Goal: Obtain resource: Download file/media

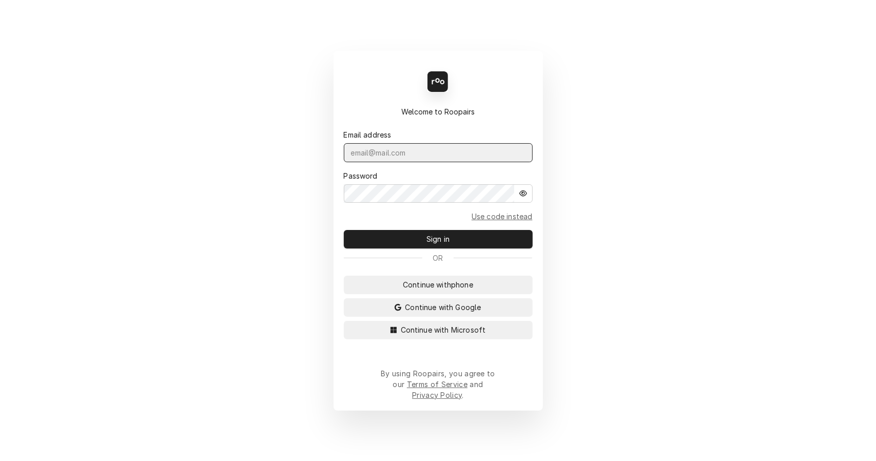
type input "leahmeadows.techsolutions@aol.com"
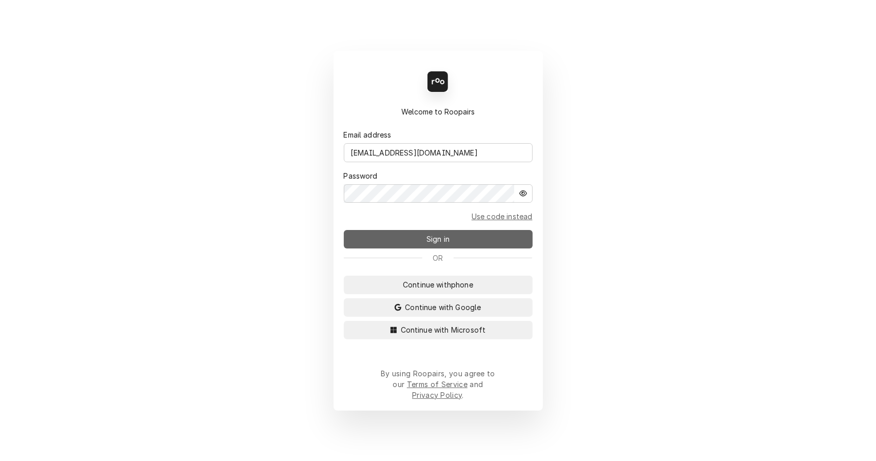
click at [482, 243] on button "Sign in" at bounding box center [438, 239] width 189 height 18
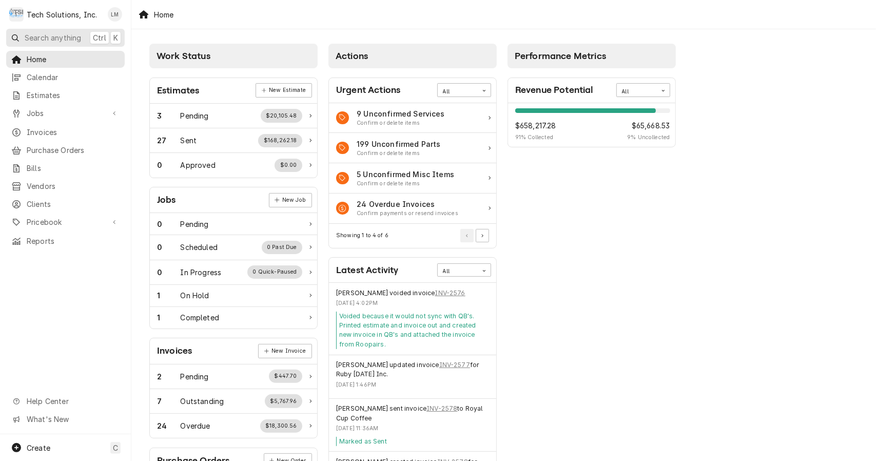
click at [64, 29] on button "Search anything Ctrl K" at bounding box center [65, 38] width 118 height 18
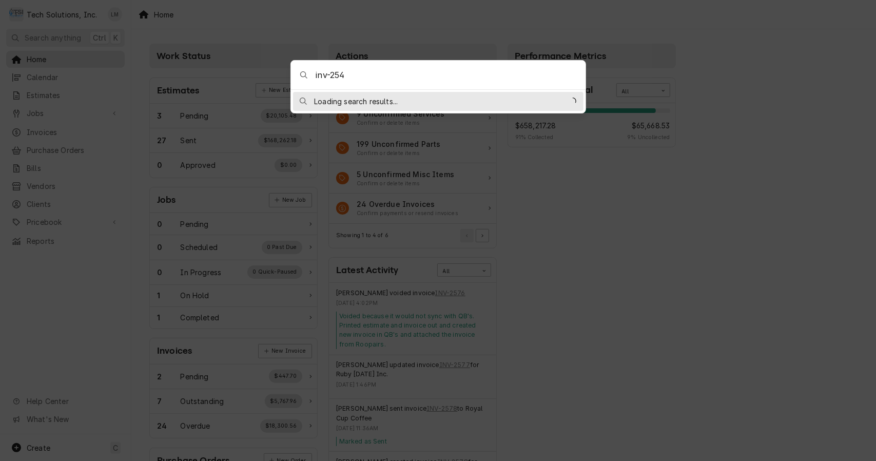
type input "inv-2544"
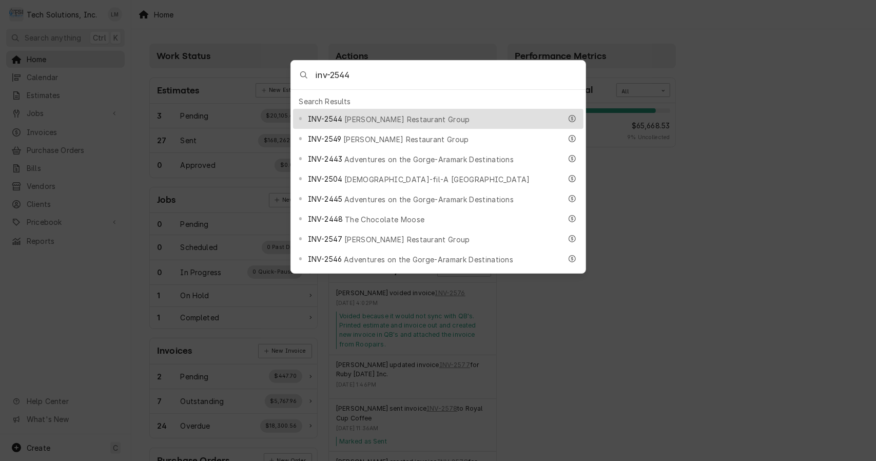
click at [353, 121] on div "INV-2544 Flynn Restaurant Group" at bounding box center [438, 119] width 290 height 20
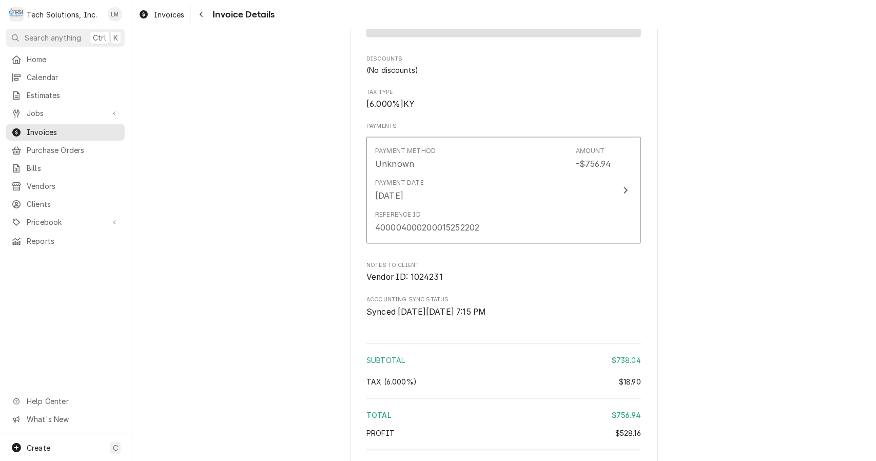
scroll to position [1437, 0]
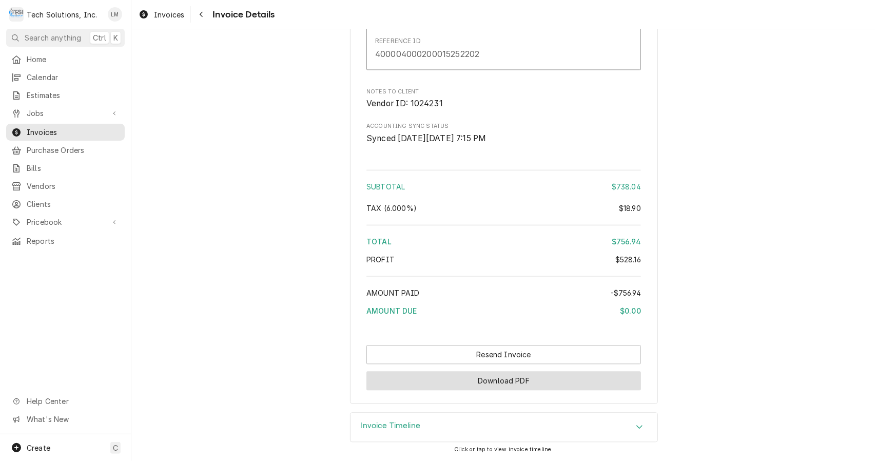
click at [512, 380] on button "Download PDF" at bounding box center [503, 380] width 274 height 19
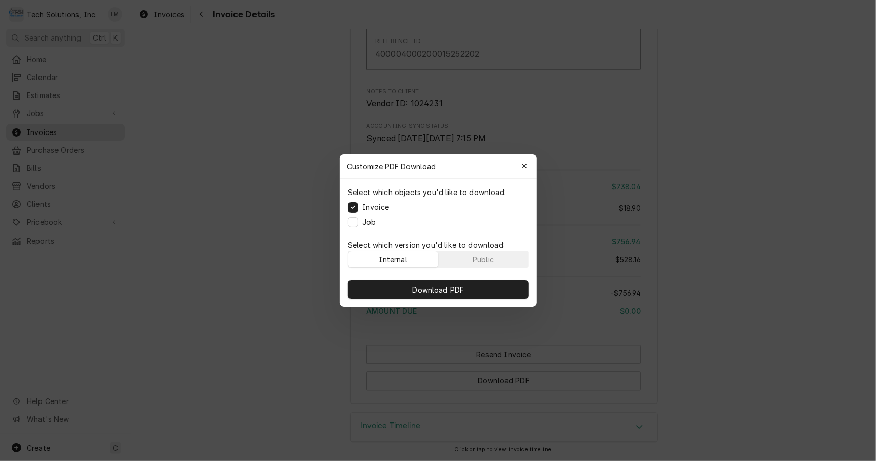
click at [370, 223] on label "Job" at bounding box center [368, 221] width 13 height 11
click at [358, 223] on button "Job" at bounding box center [353, 222] width 10 height 10
click at [455, 292] on span "Download PDF" at bounding box center [438, 289] width 56 height 11
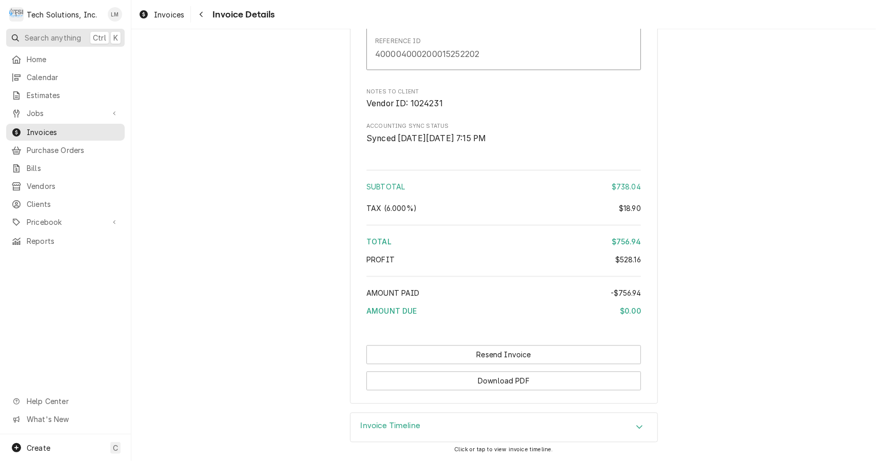
click at [59, 35] on span "Search anything" at bounding box center [53, 37] width 56 height 11
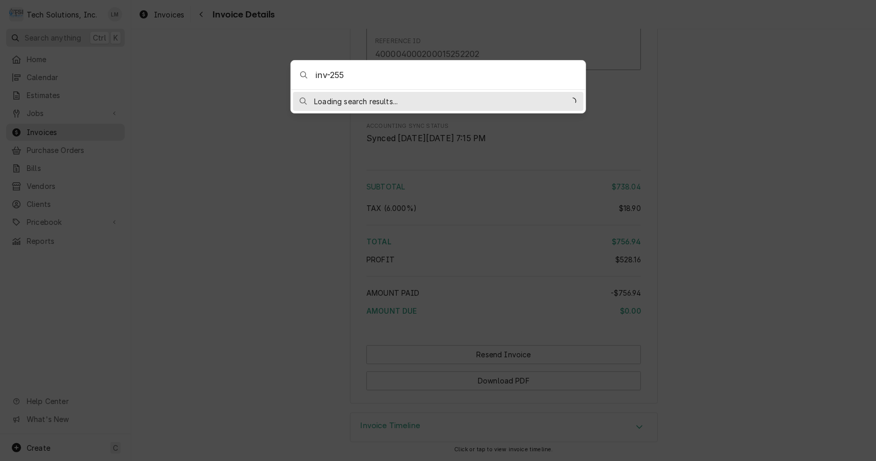
type input "inv-2552"
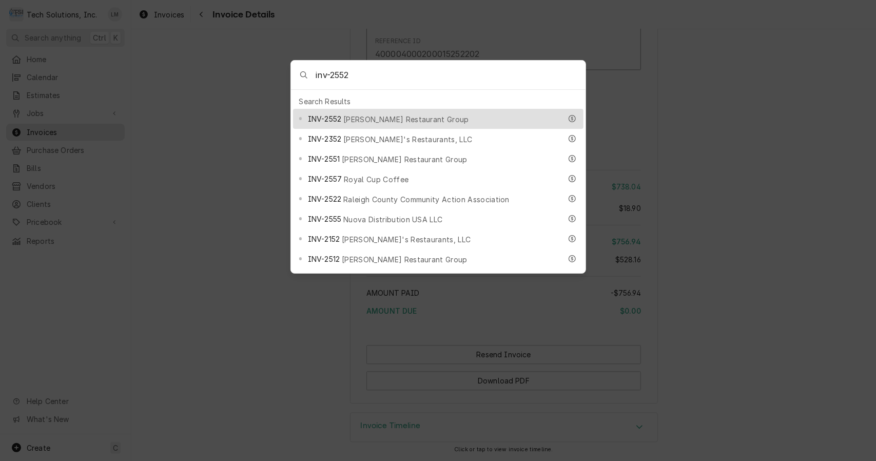
click at [356, 115] on span "[PERSON_NAME] Restaurant Group" at bounding box center [406, 119] width 126 height 11
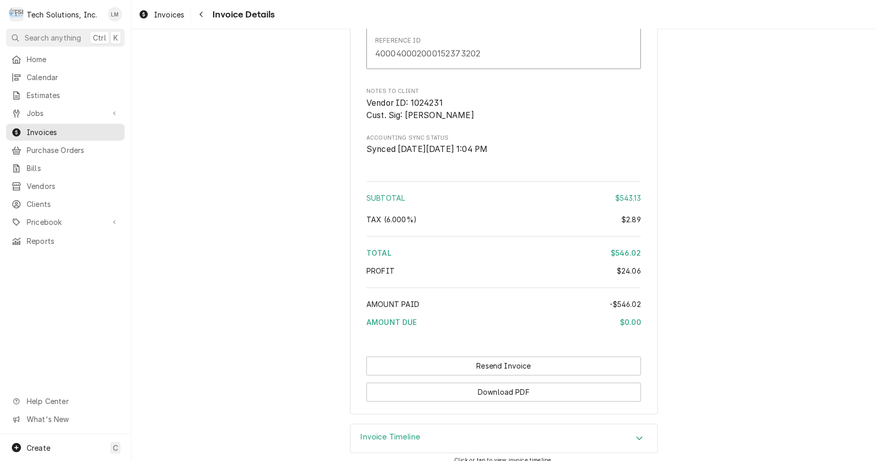
scroll to position [1252, 0]
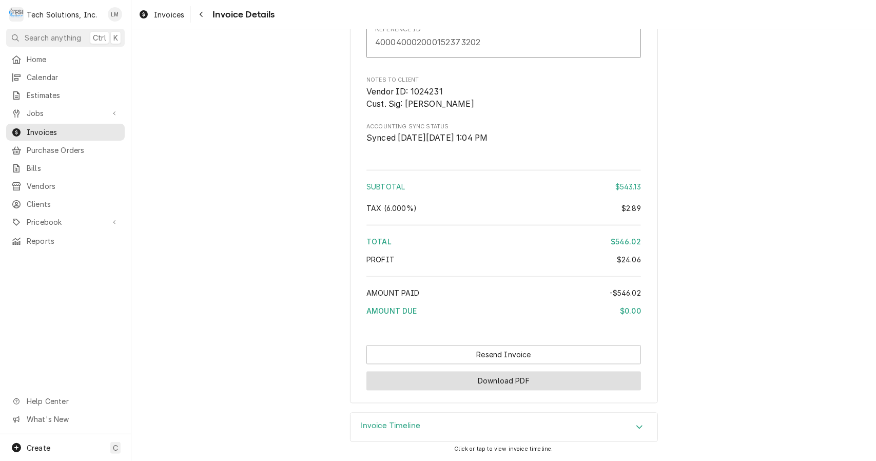
click at [492, 386] on button "Download PDF" at bounding box center [503, 380] width 274 height 19
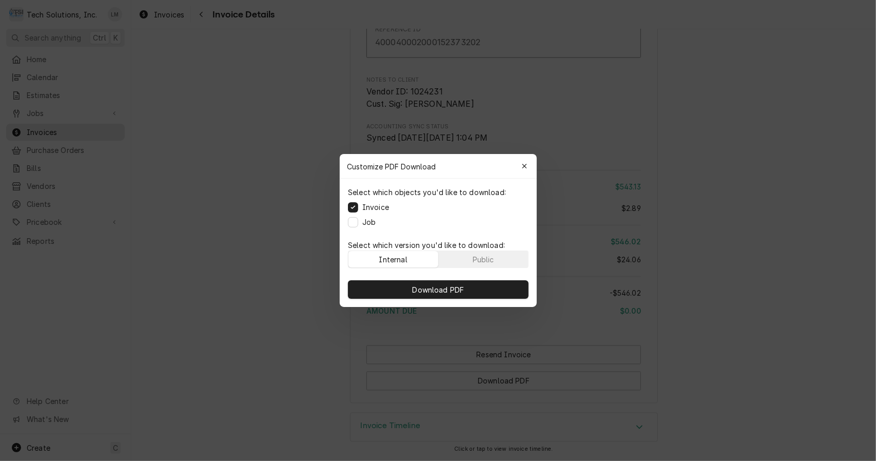
click at [368, 223] on label "Job" at bounding box center [368, 221] width 13 height 11
click at [358, 223] on button "Job" at bounding box center [353, 222] width 10 height 10
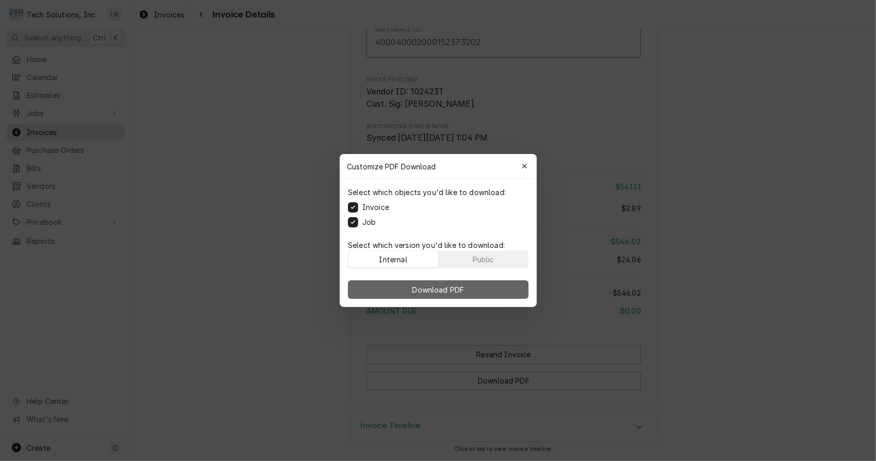
click at [418, 285] on span "Download PDF" at bounding box center [438, 289] width 56 height 11
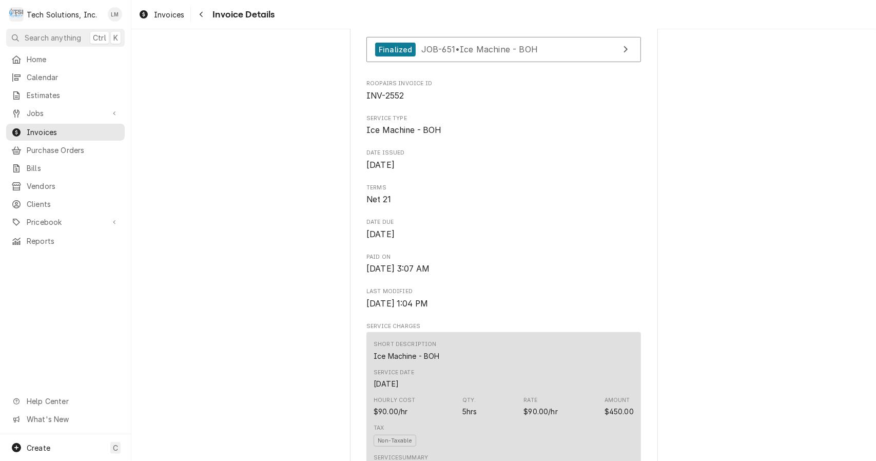
scroll to position [249, 0]
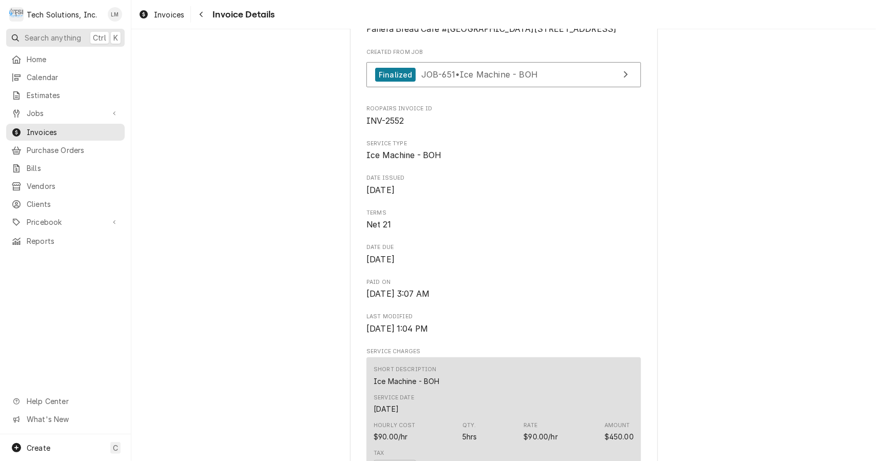
click at [56, 35] on span "Search anything" at bounding box center [53, 37] width 56 height 11
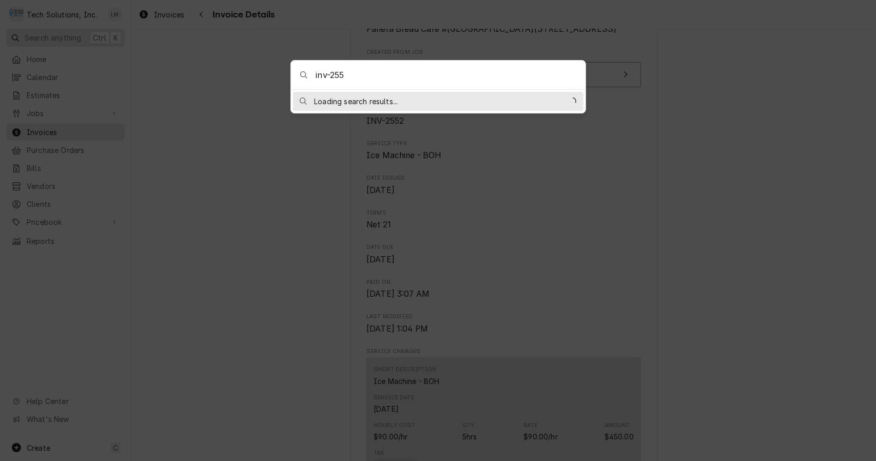
type input "inv-2558"
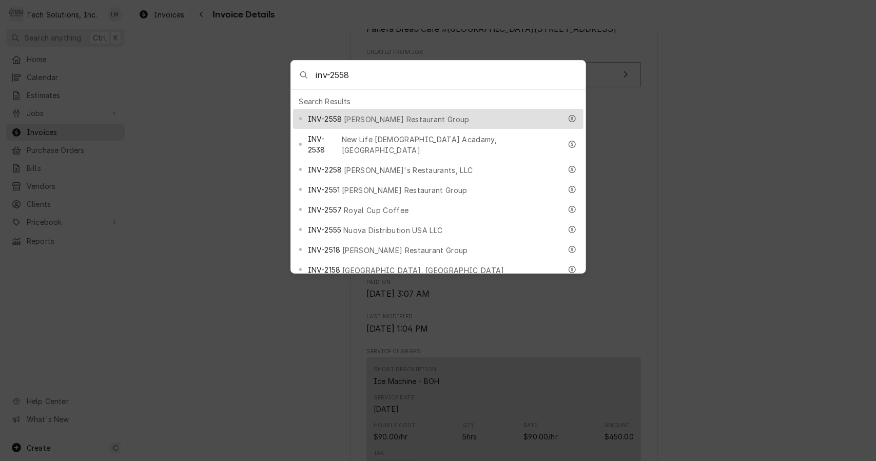
click at [355, 118] on span "[PERSON_NAME] Restaurant Group" at bounding box center [407, 119] width 126 height 11
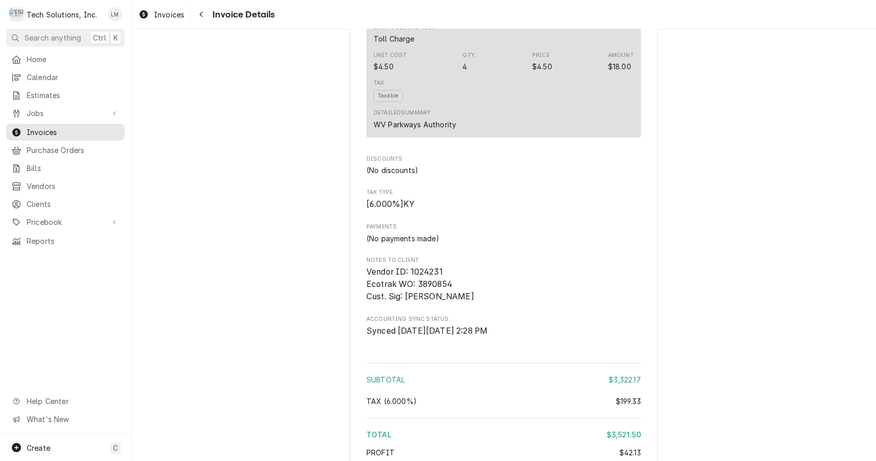
scroll to position [1650, 0]
click at [54, 42] on span "Search anything" at bounding box center [53, 37] width 56 height 11
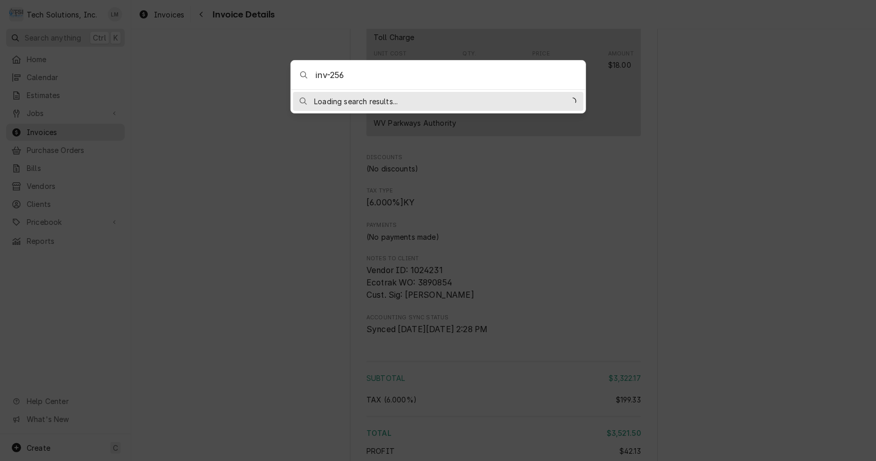
type input "inv-2564"
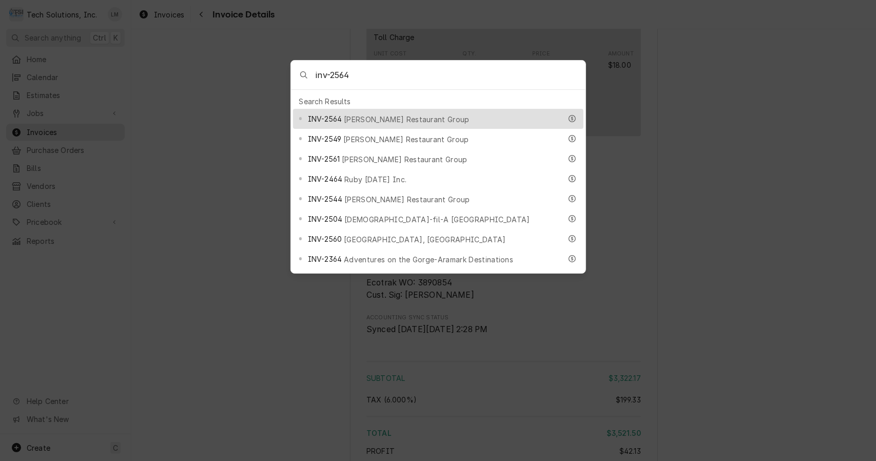
click at [362, 121] on div "INV-2564 Flynn Restaurant Group" at bounding box center [438, 119] width 290 height 20
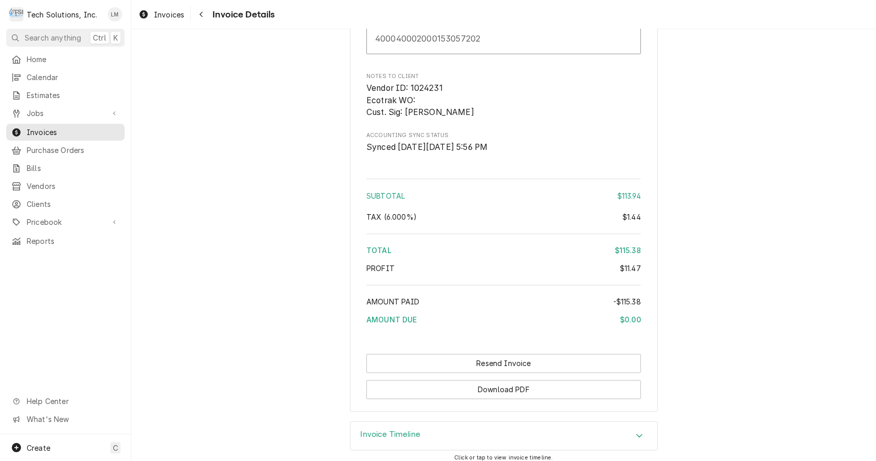
scroll to position [1187, 0]
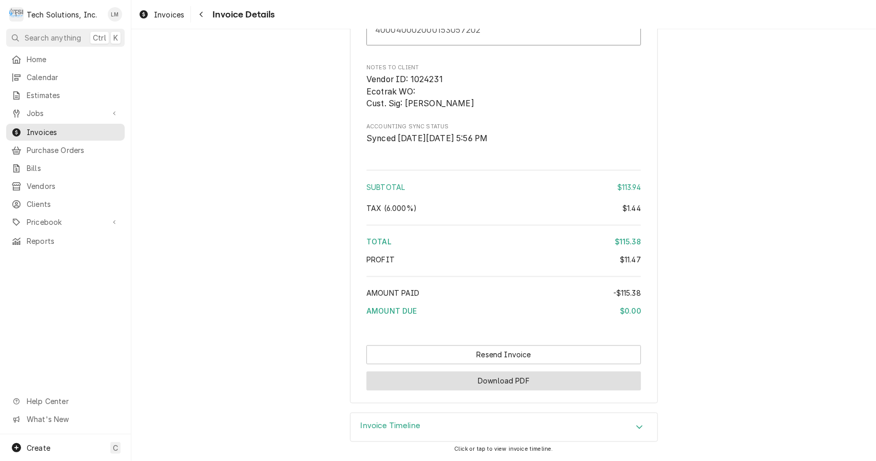
click at [452, 387] on button "Download PDF" at bounding box center [503, 380] width 274 height 19
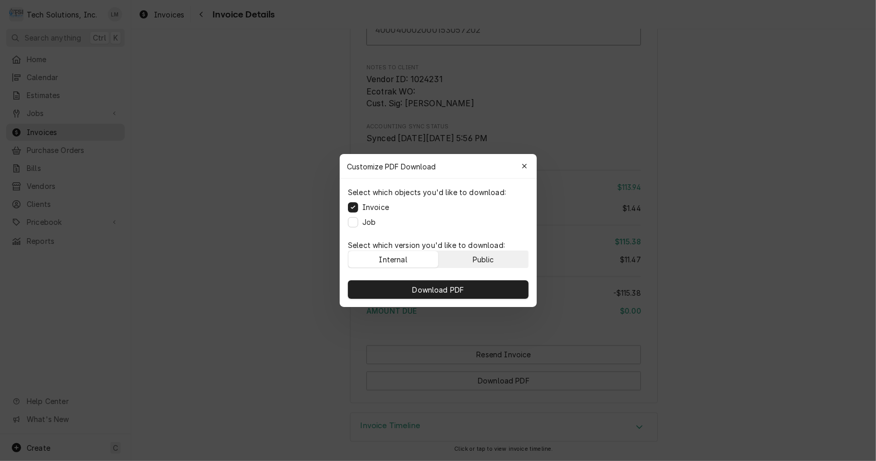
click at [467, 257] on button "Public" at bounding box center [483, 259] width 90 height 16
click at [365, 225] on label "Job" at bounding box center [368, 221] width 13 height 11
click at [358, 225] on button "Job" at bounding box center [353, 222] width 10 height 10
click at [401, 252] on button "Internal" at bounding box center [393, 259] width 90 height 16
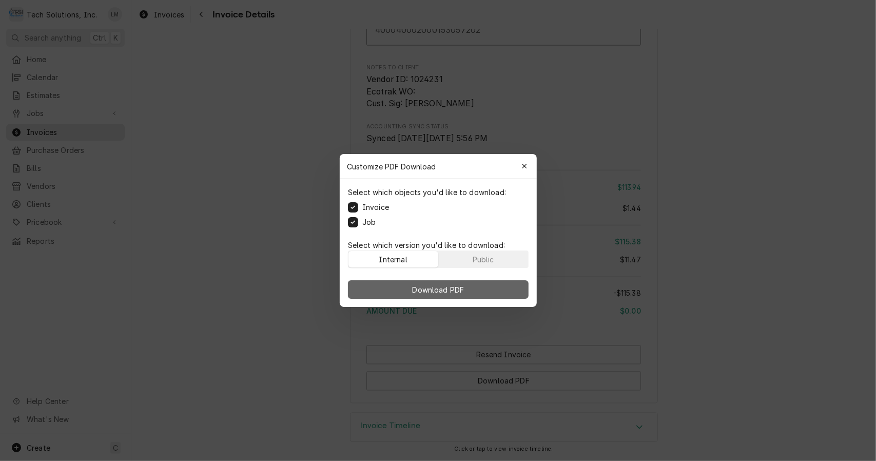
click at [409, 295] on button "Download PDF" at bounding box center [438, 289] width 181 height 18
